Goal: Task Accomplishment & Management: Manage account settings

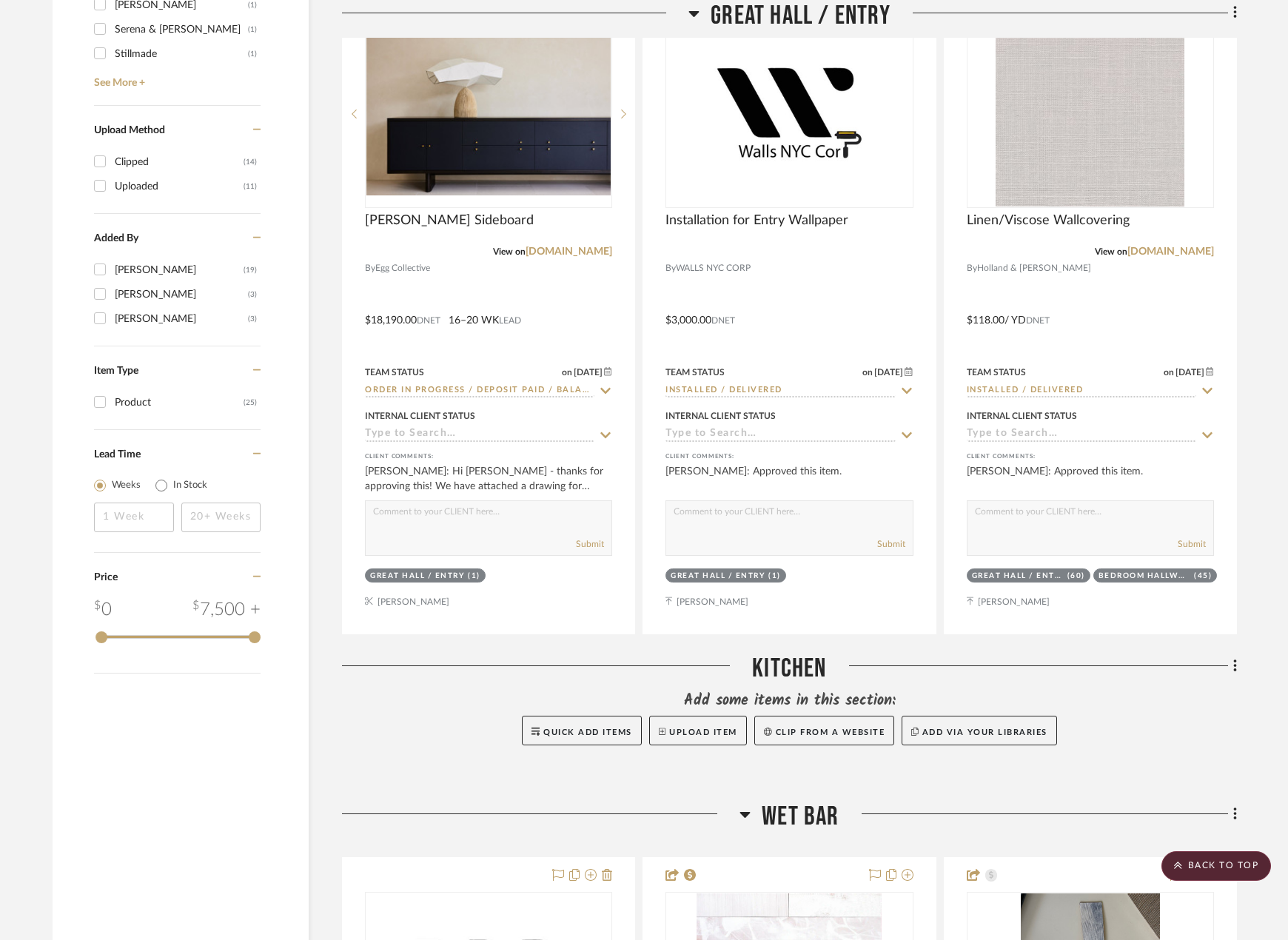
scroll to position [1806, 0]
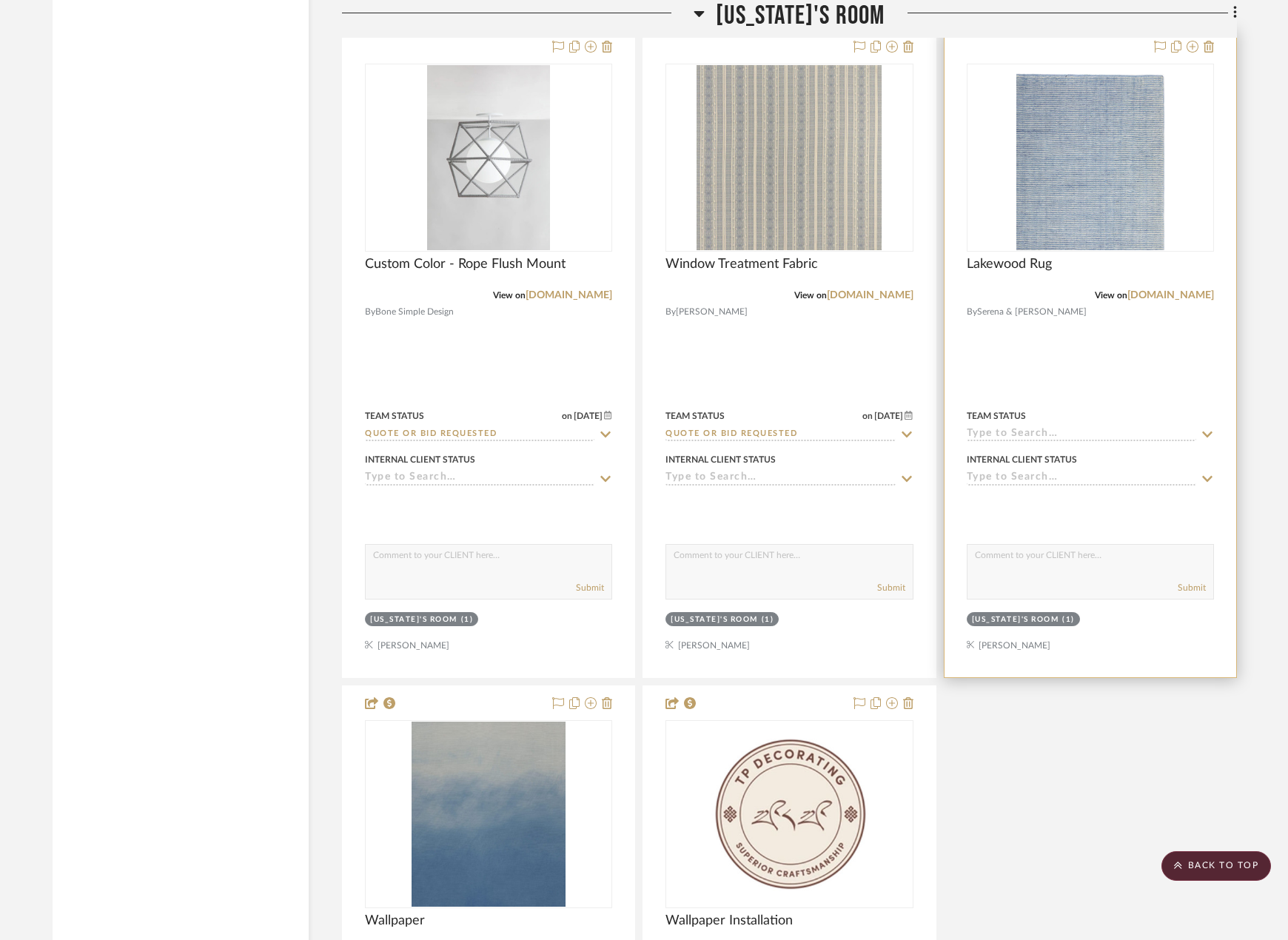
scroll to position [6470, 0]
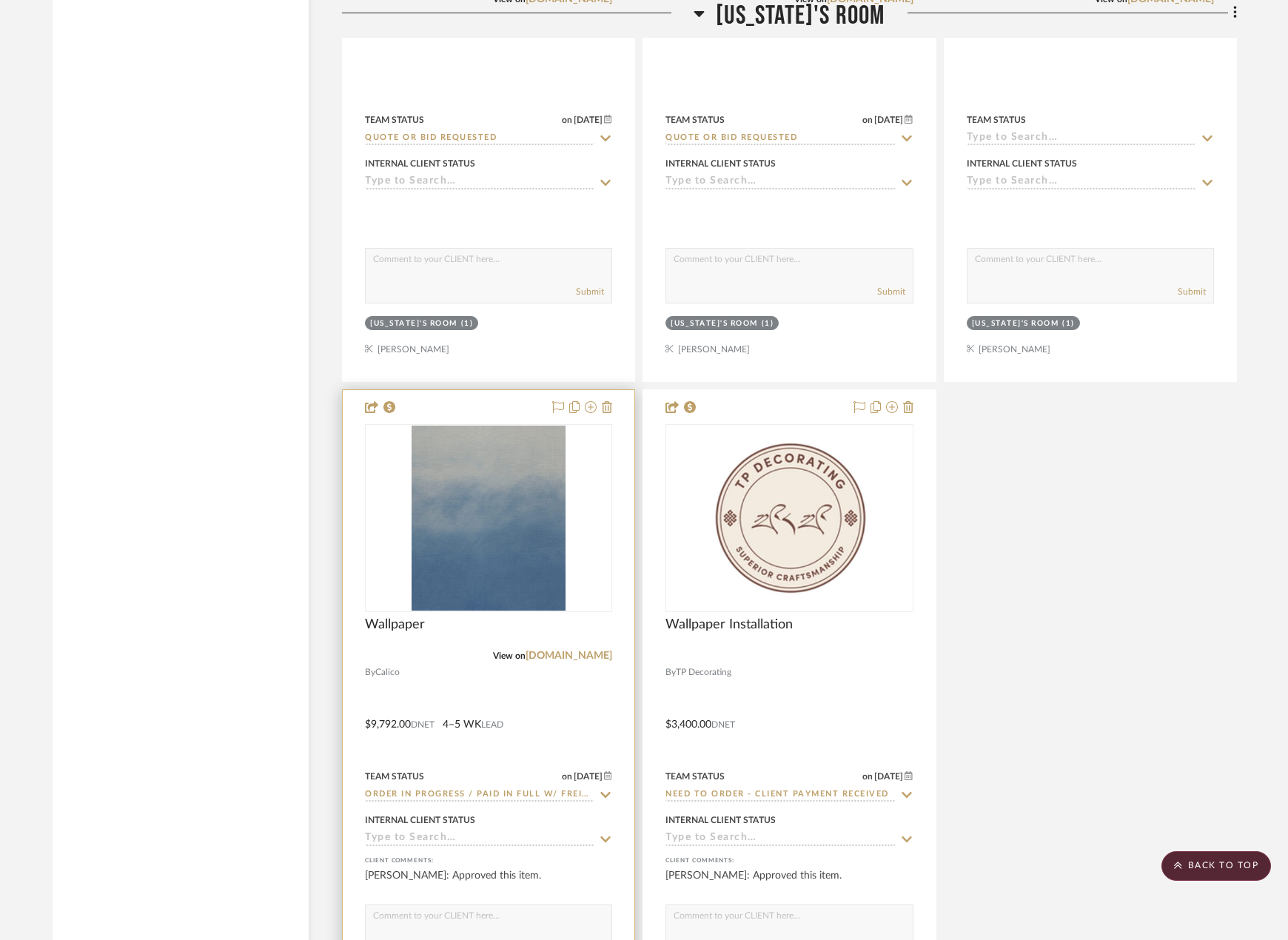
click at [581, 721] on div at bounding box center [489, 715] width 292 height 648
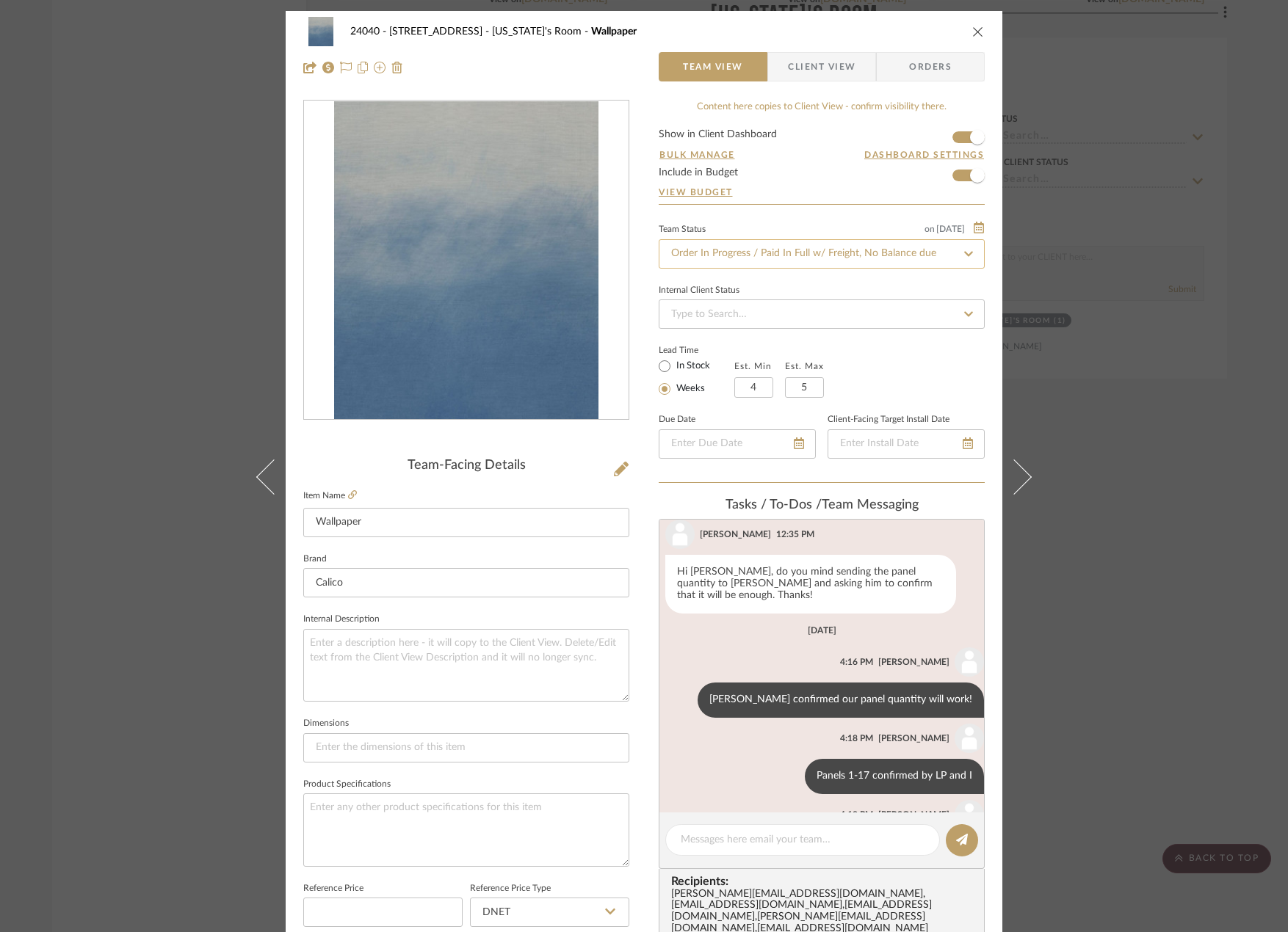
scroll to position [417, 0]
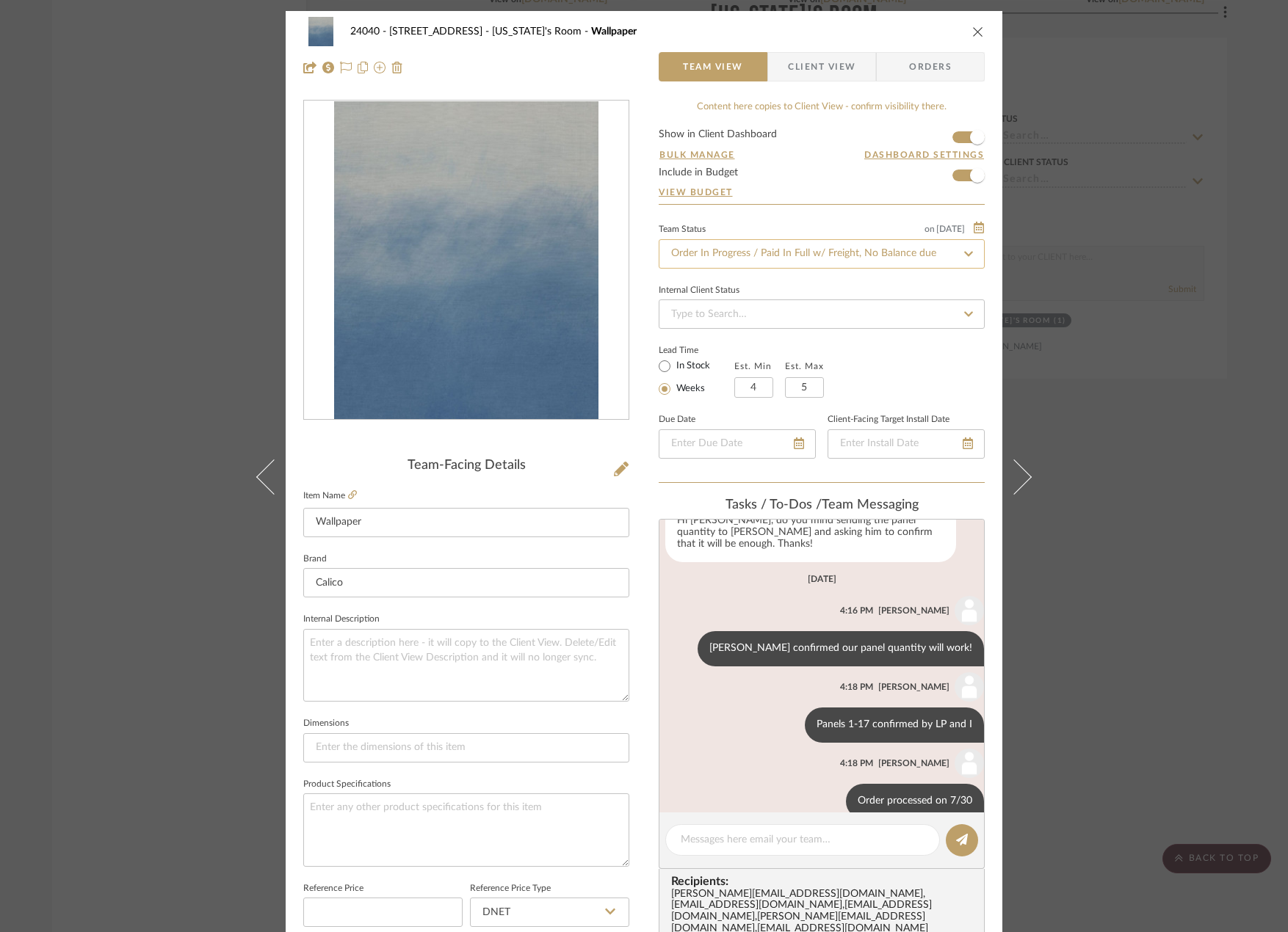
click at [764, 249] on input "Order In Progress / Paid In Full w/ Freight, No Balance due" at bounding box center [822, 254] width 326 height 29
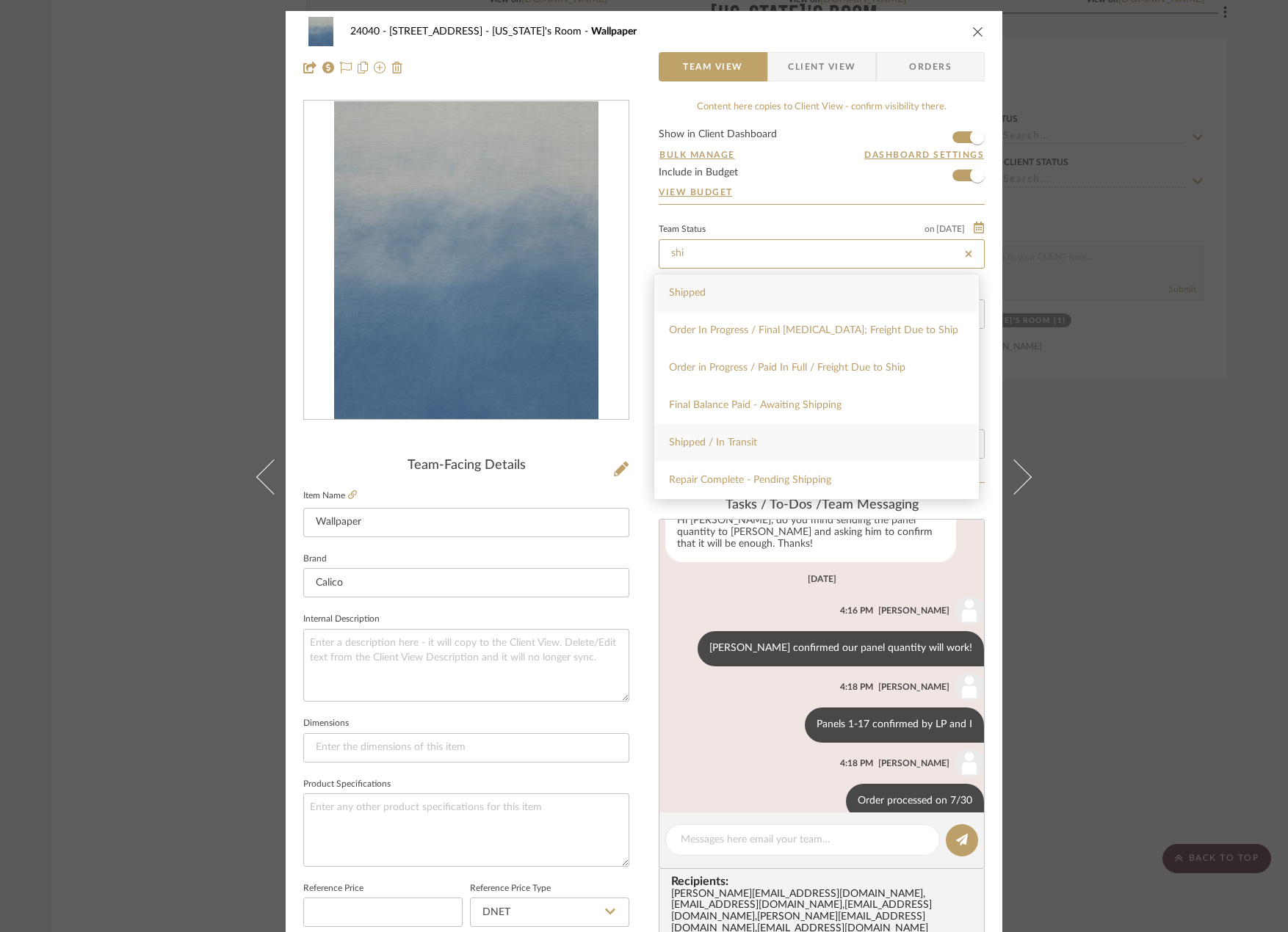
type input "shi"
click at [706, 445] on span "Shipped / In Transit" at bounding box center [713, 443] width 88 height 10
type input "[DATE]"
type input "Shipped / In Transit"
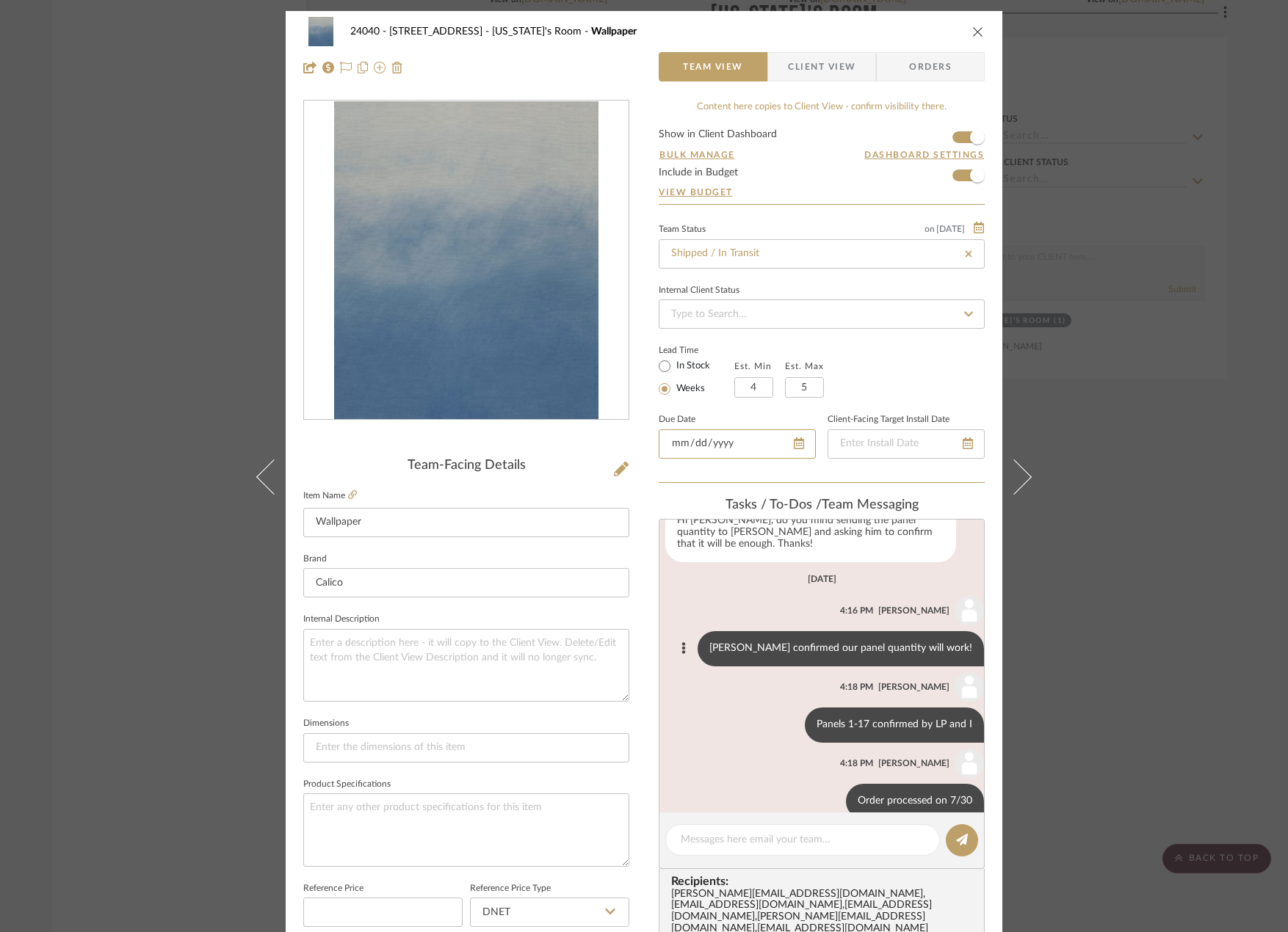
type input "[DATE]"
type input "Shipped / In Transit"
click at [739, 844] on textarea at bounding box center [802, 840] width 244 height 15
click at [737, 846] on textarea at bounding box center [802, 840] width 244 height 15
click at [742, 841] on textarea at bounding box center [802, 840] width 244 height 15
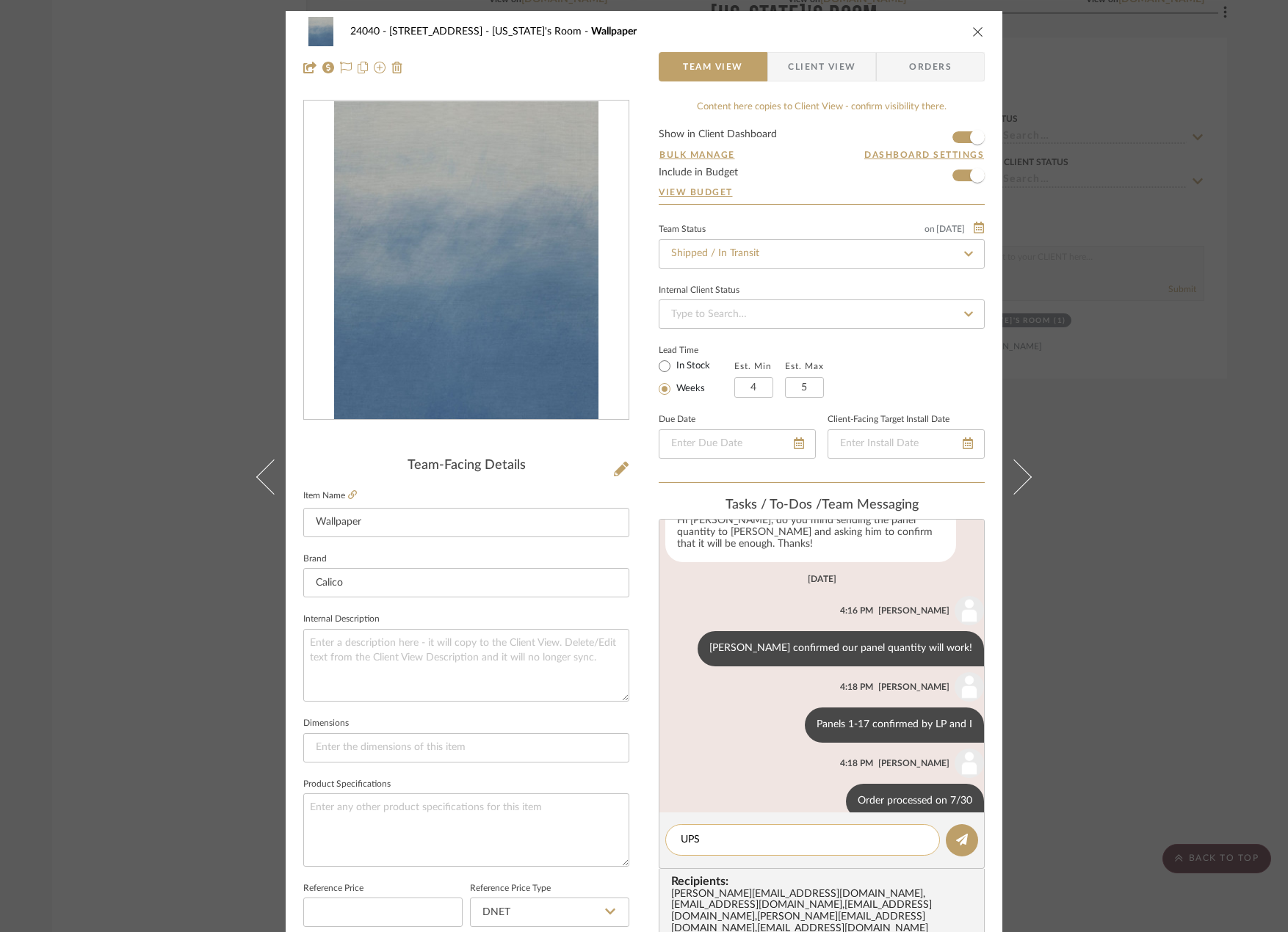
paste textarea "1Z8E35810270881930"
type textarea "UPS 1Z8E35810270881930"
click at [962, 843] on icon at bounding box center [962, 839] width 12 height 12
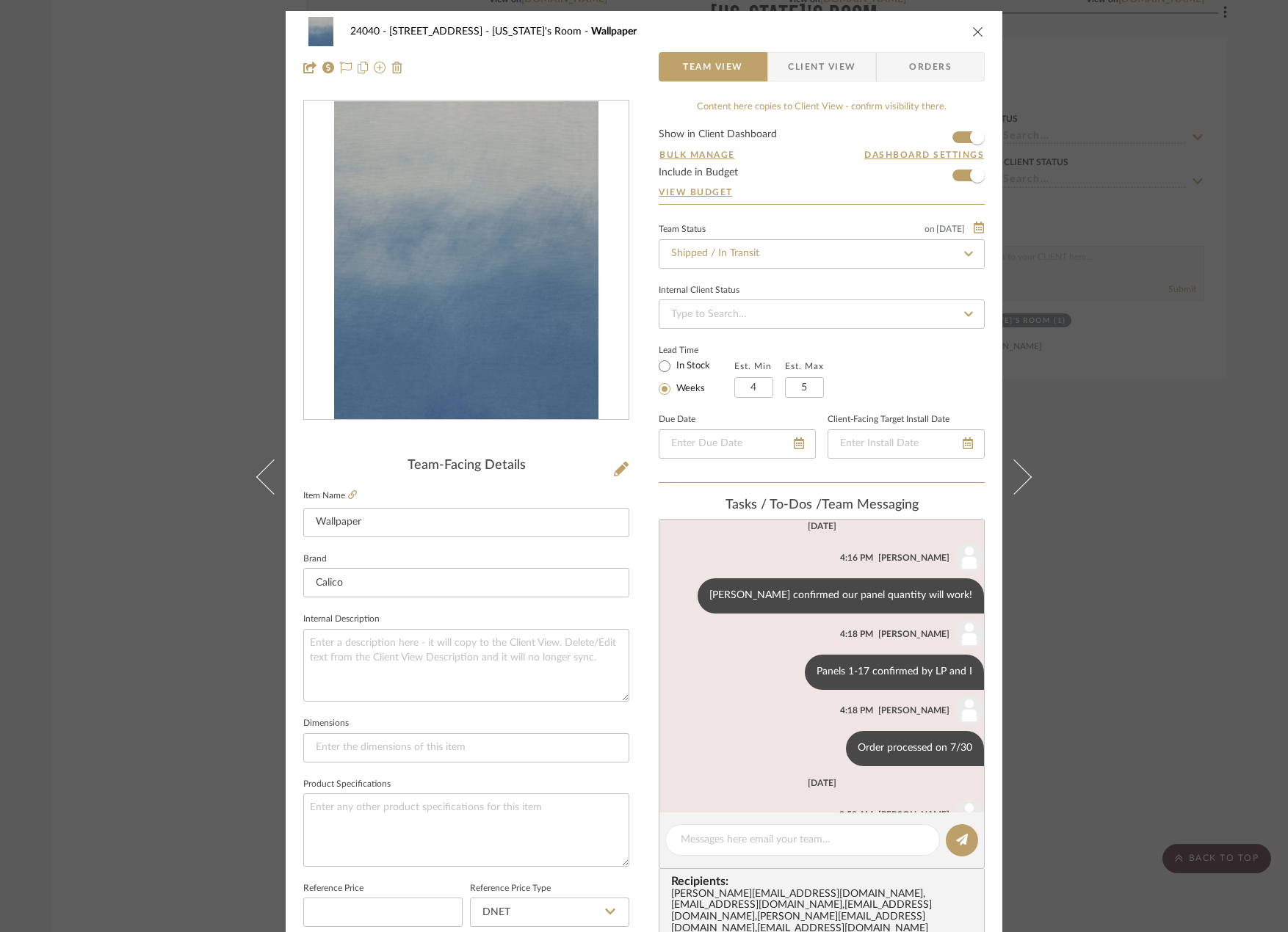
scroll to position [521, 0]
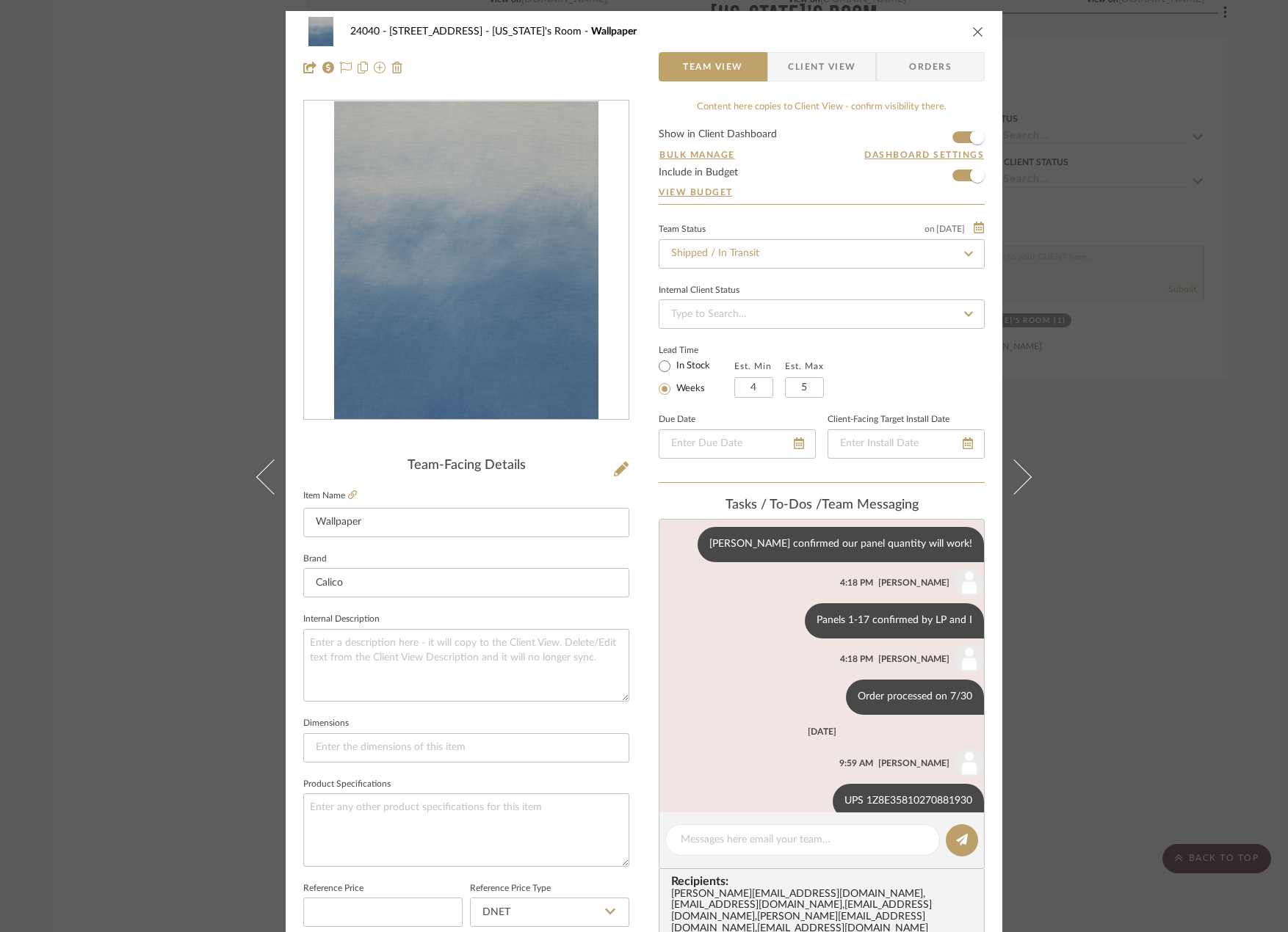
drag, startPoint x: 1185, startPoint y: 473, endPoint x: 1177, endPoint y: 475, distance: 8.2
click at [1182, 475] on div "24040 - 171 [GEOGRAPHIC_DATA] [US_STATE]'s Room Wallpaper Team View Client View…" at bounding box center [644, 466] width 1288 height 932
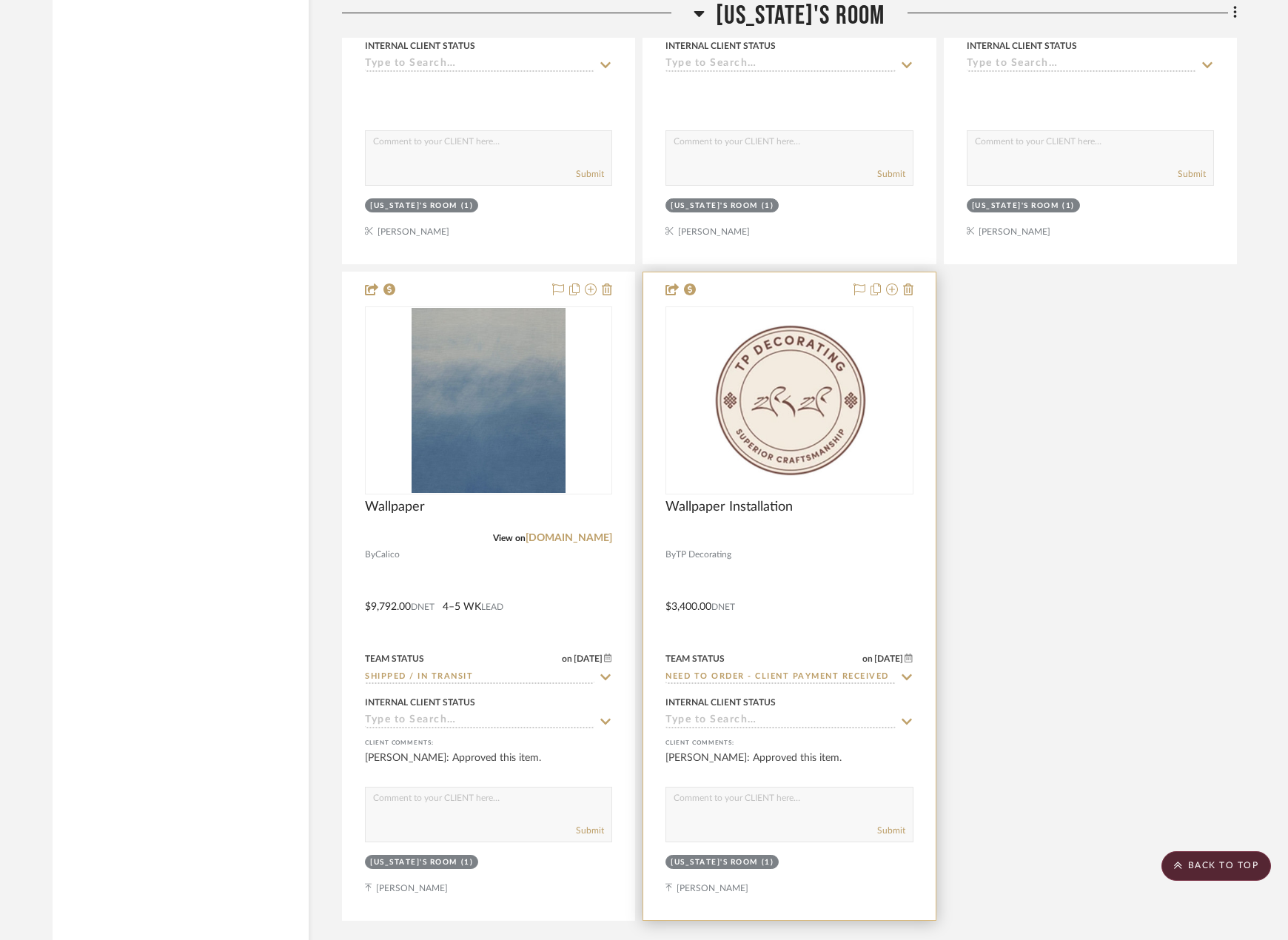
scroll to position [6767, 0]
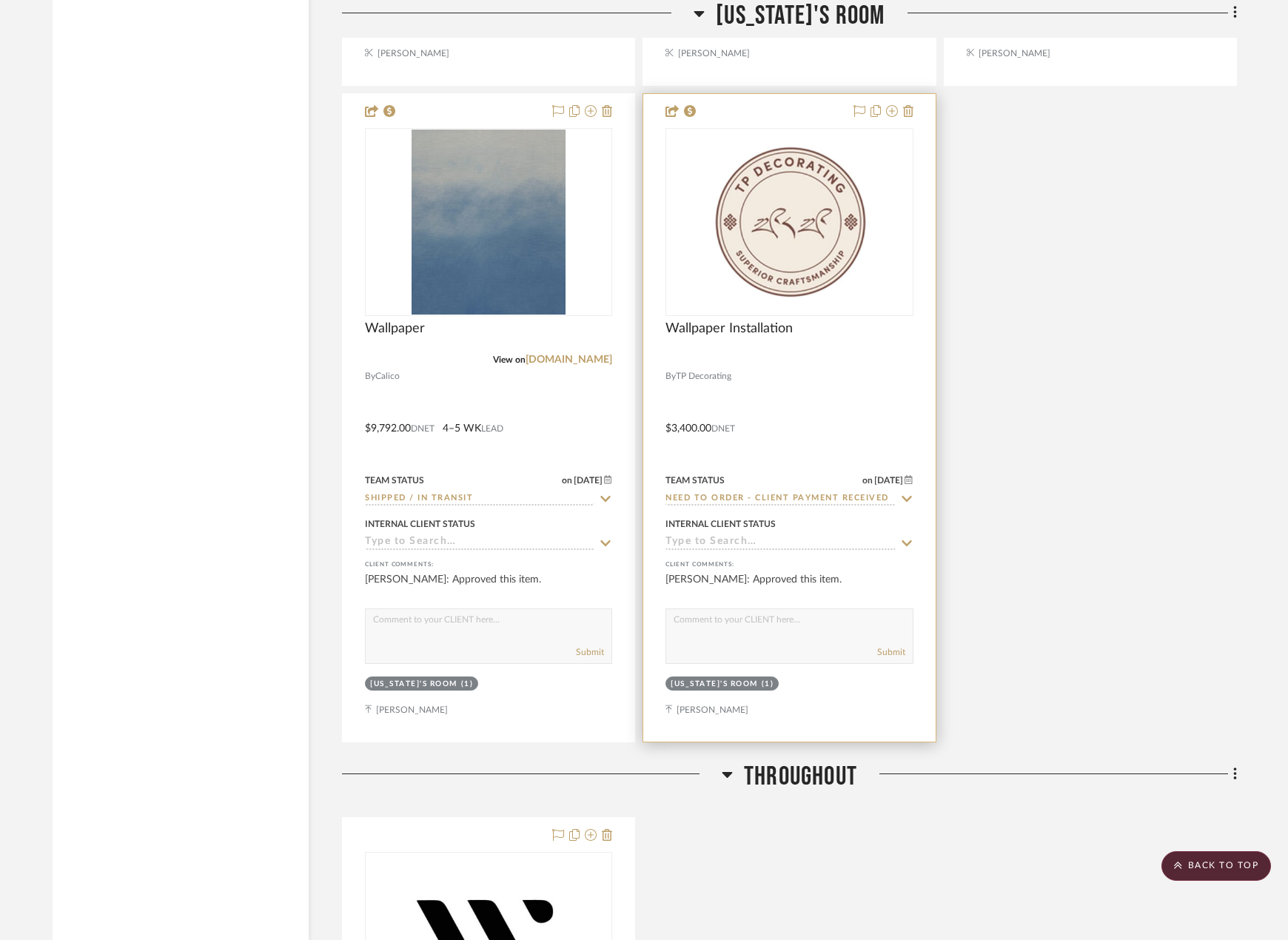
click at [882, 427] on div at bounding box center [790, 418] width 292 height 648
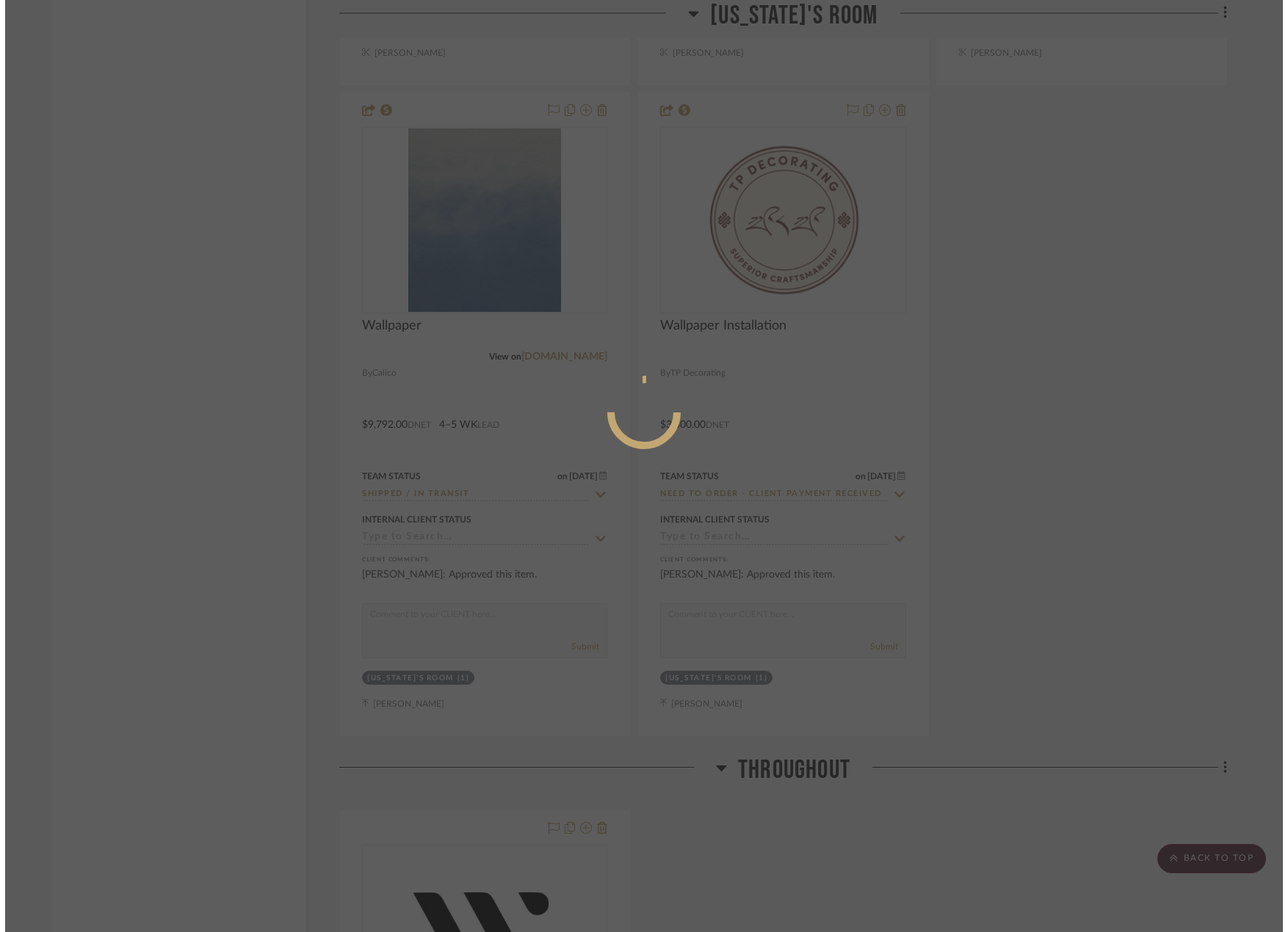
scroll to position [0, 0]
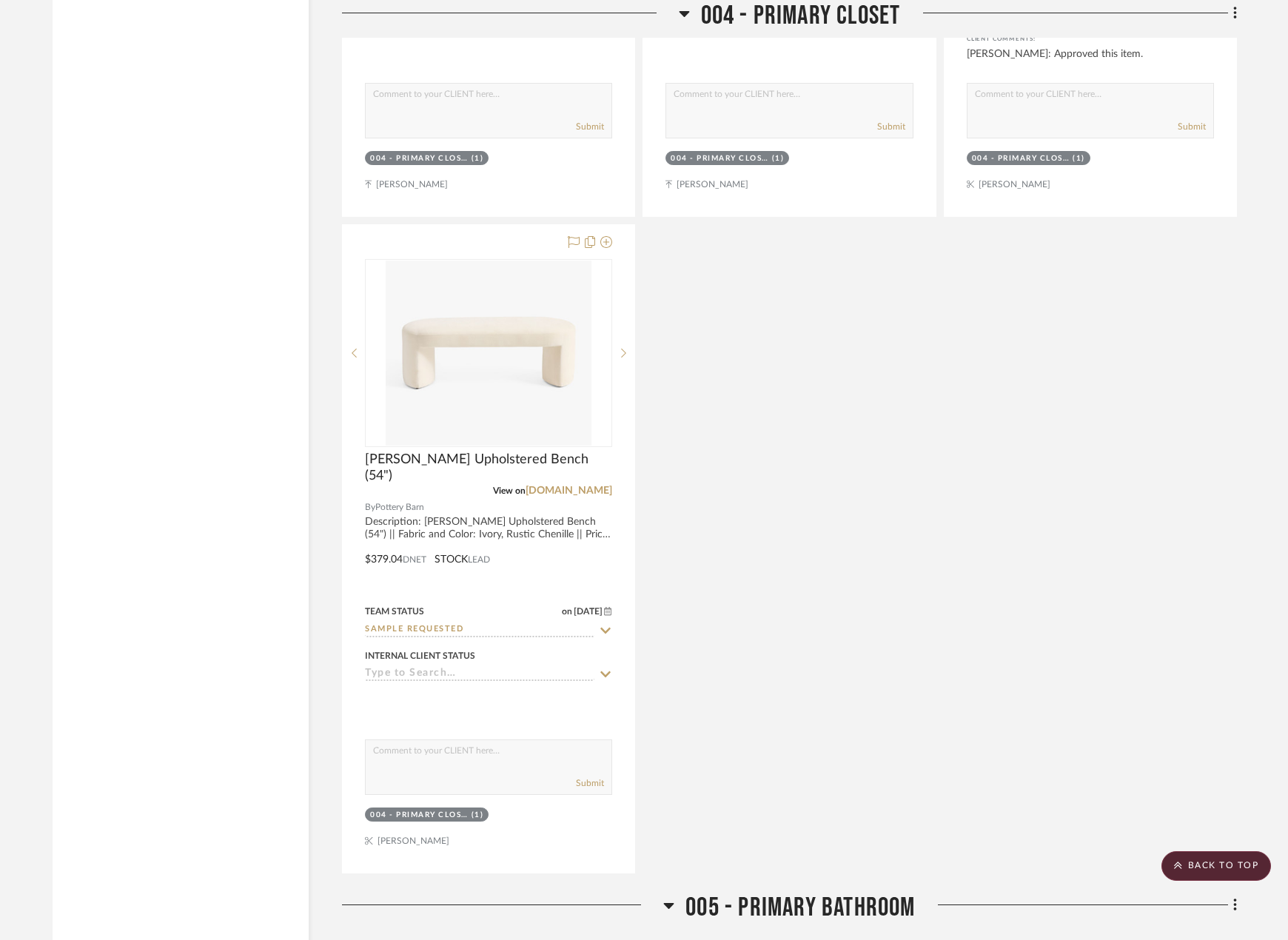
scroll to position [8013, 0]
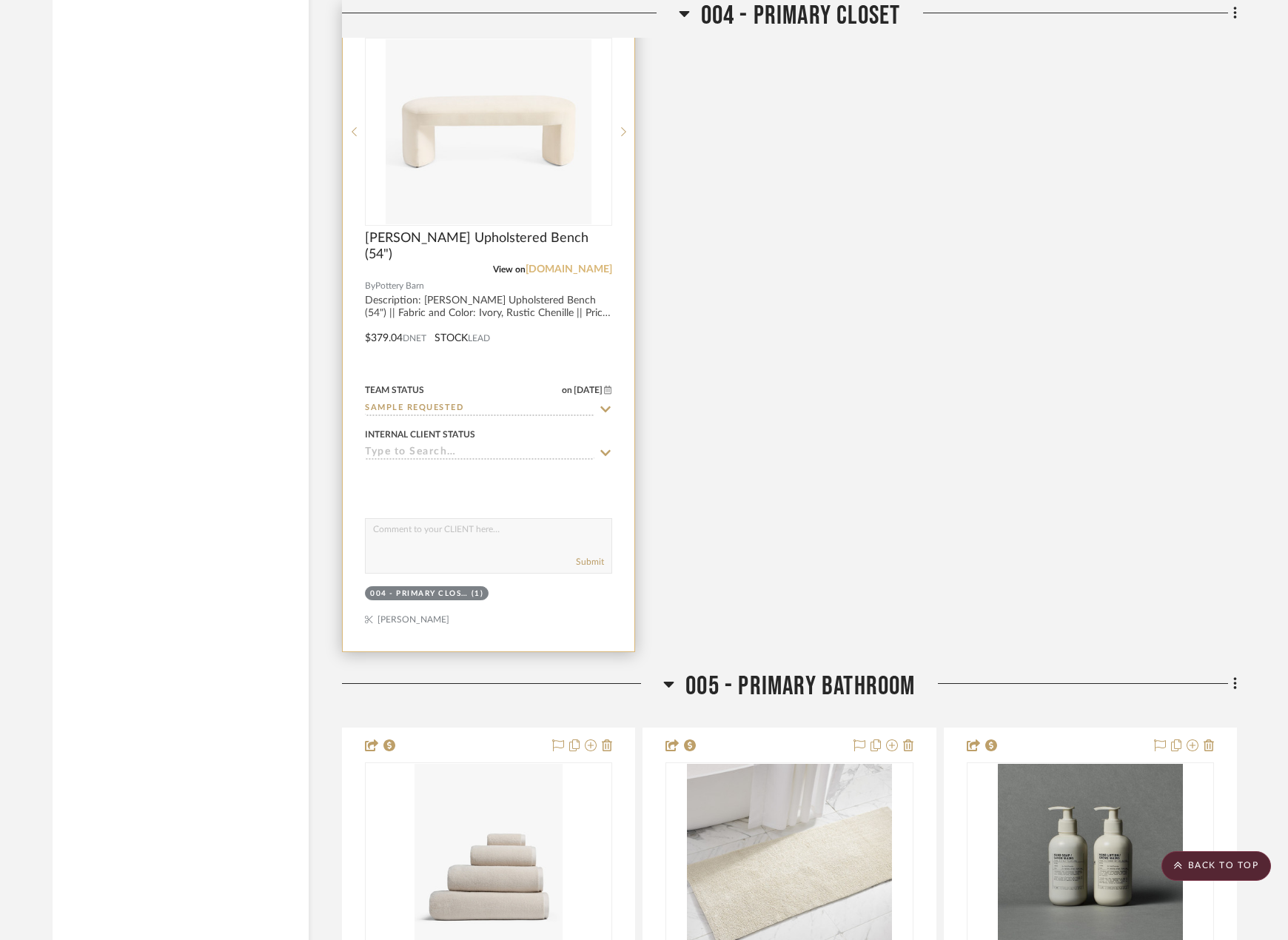
click at [597, 275] on link "potterybarn.com" at bounding box center [568, 270] width 86 height 10
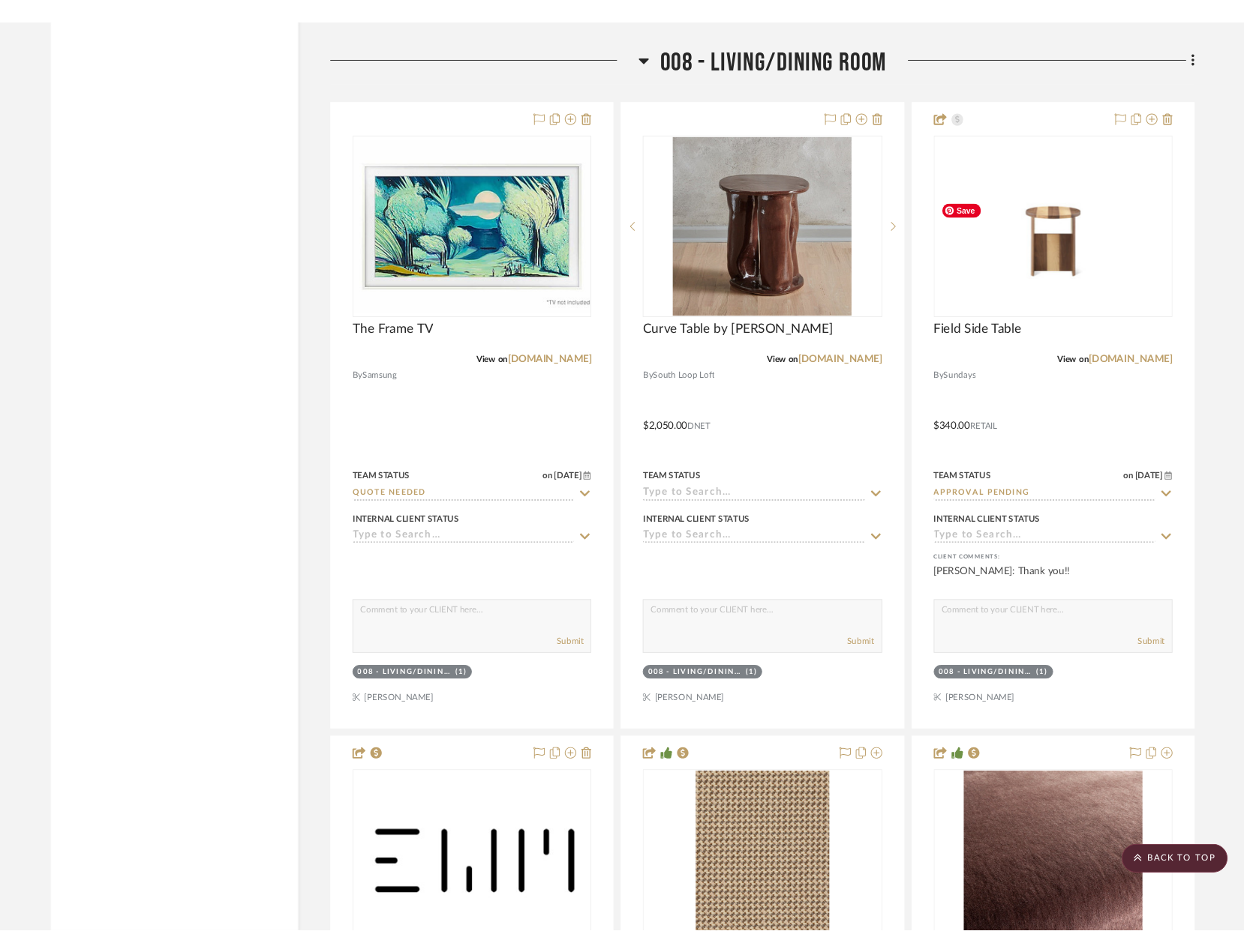
scroll to position [13047, 0]
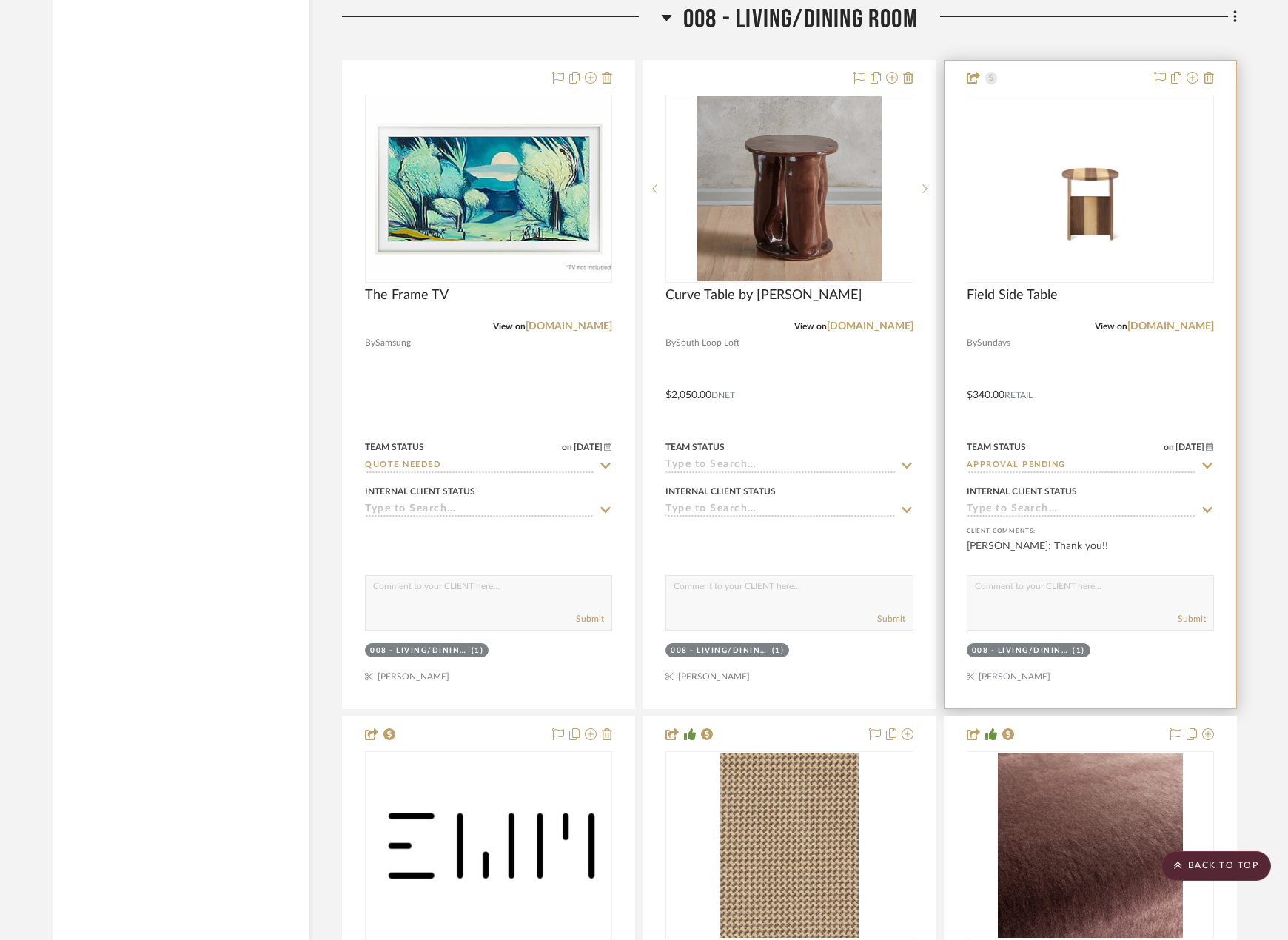
click at [1152, 87] on div at bounding box center [1181, 79] width 65 height 18
click at [1160, 84] on icon at bounding box center [1160, 78] width 12 height 12
